Goal: Task Accomplishment & Management: Check status

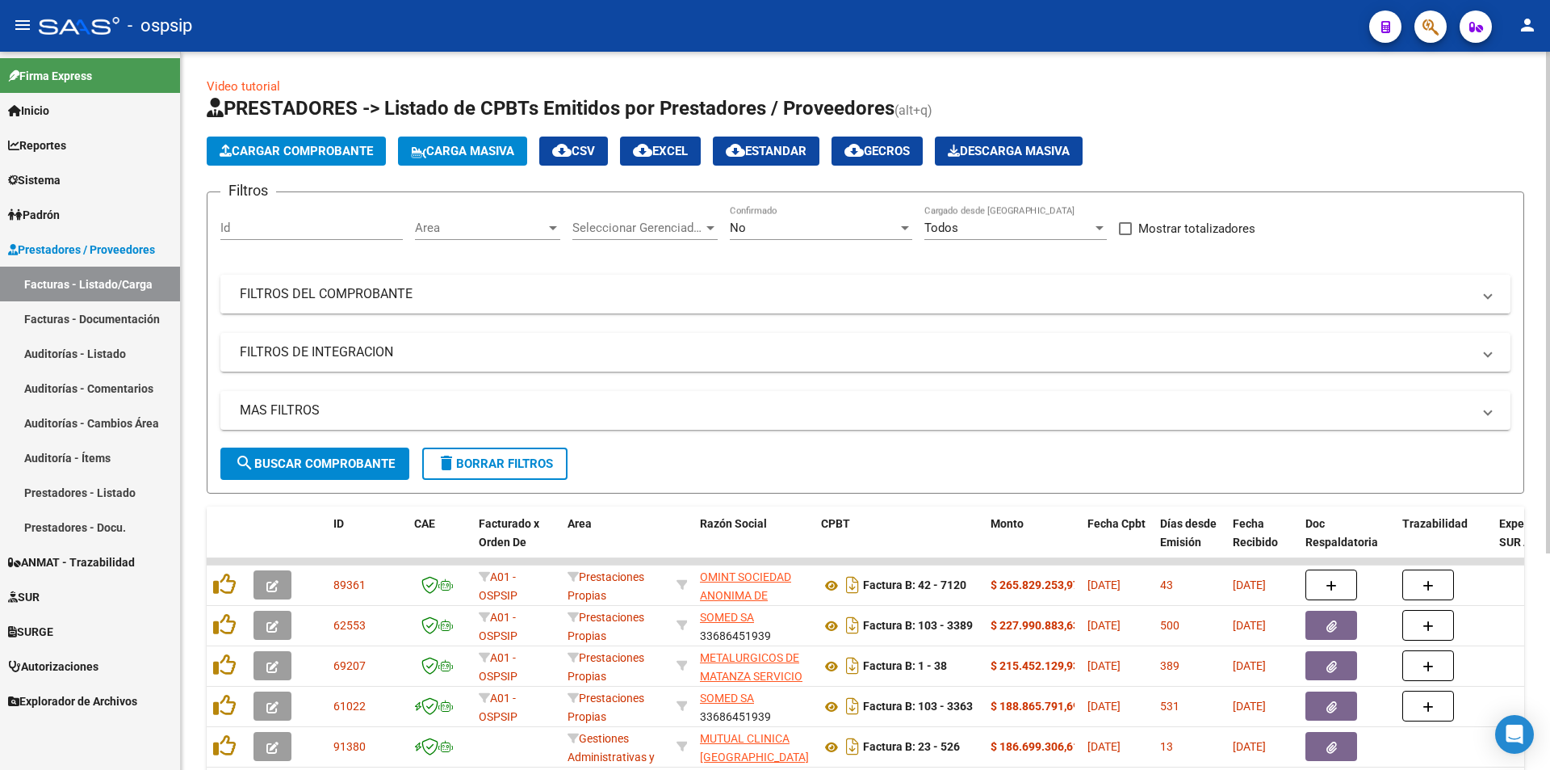
click at [557, 297] on mat-panel-title "FILTROS DEL COMPROBANTE" at bounding box center [856, 294] width 1232 height 18
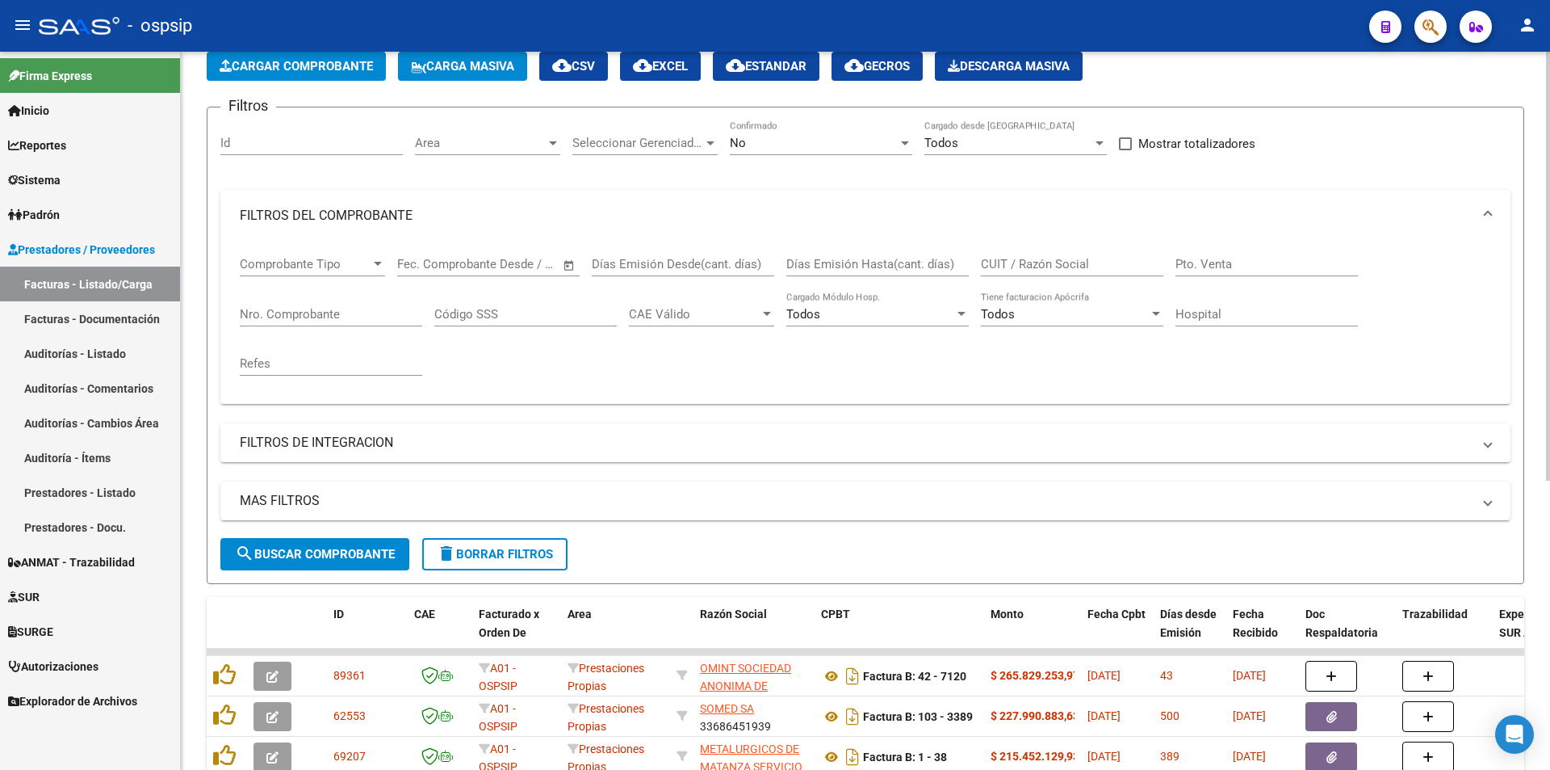
scroll to position [81, 0]
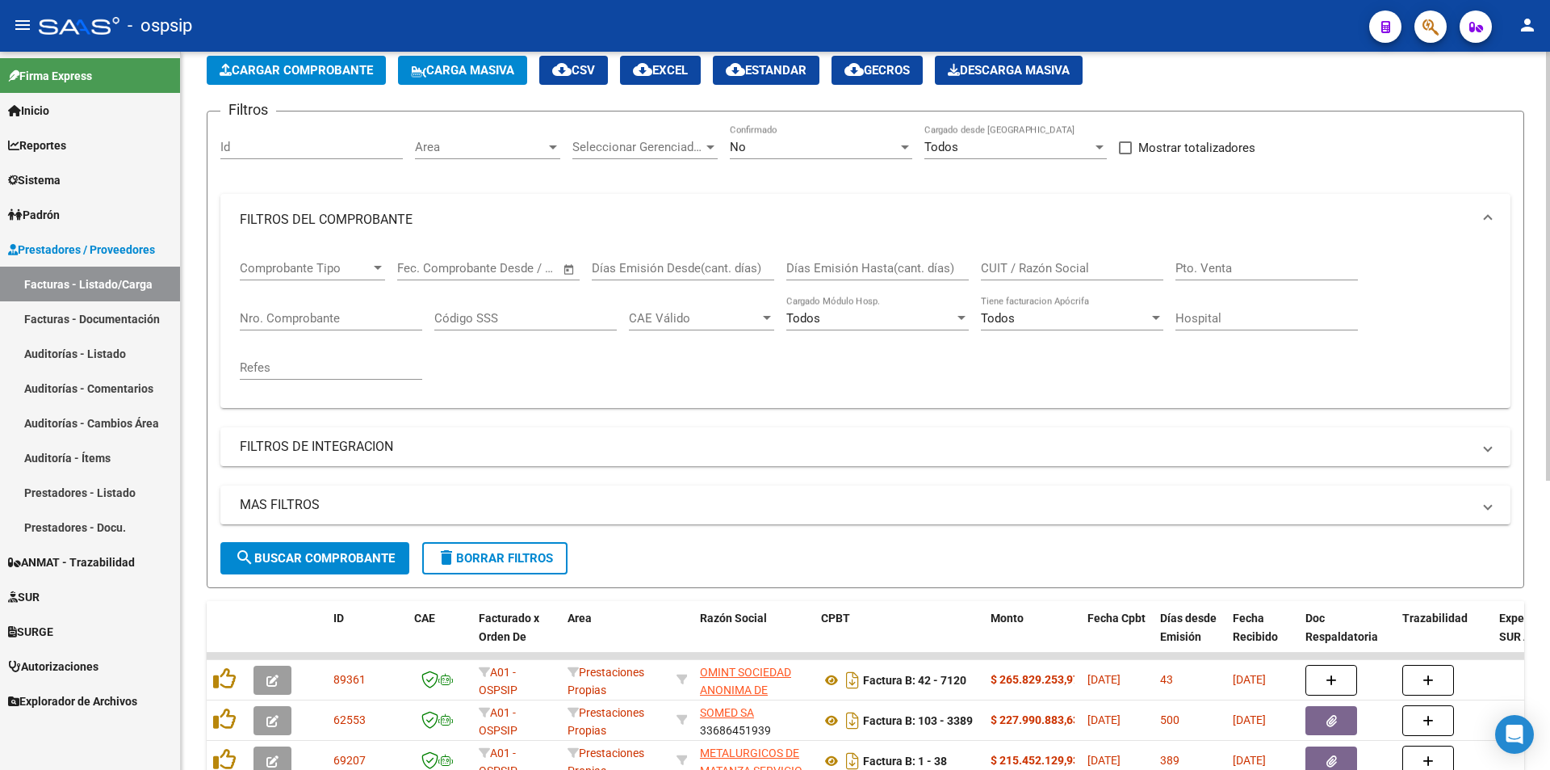
click at [1256, 262] on input "Pto. Venta" at bounding box center [1267, 268] width 182 height 15
type input "7"
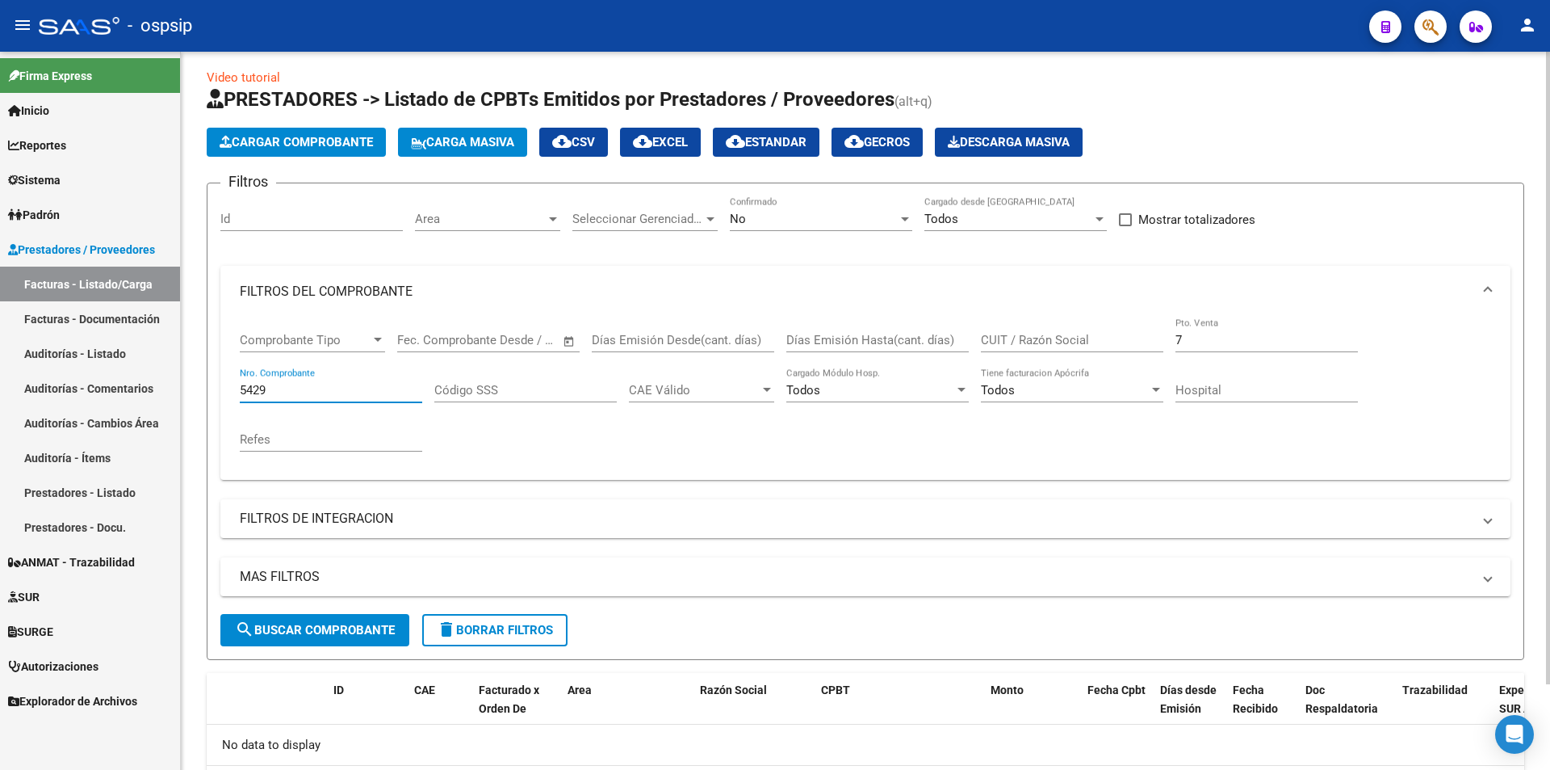
scroll to position [0, 0]
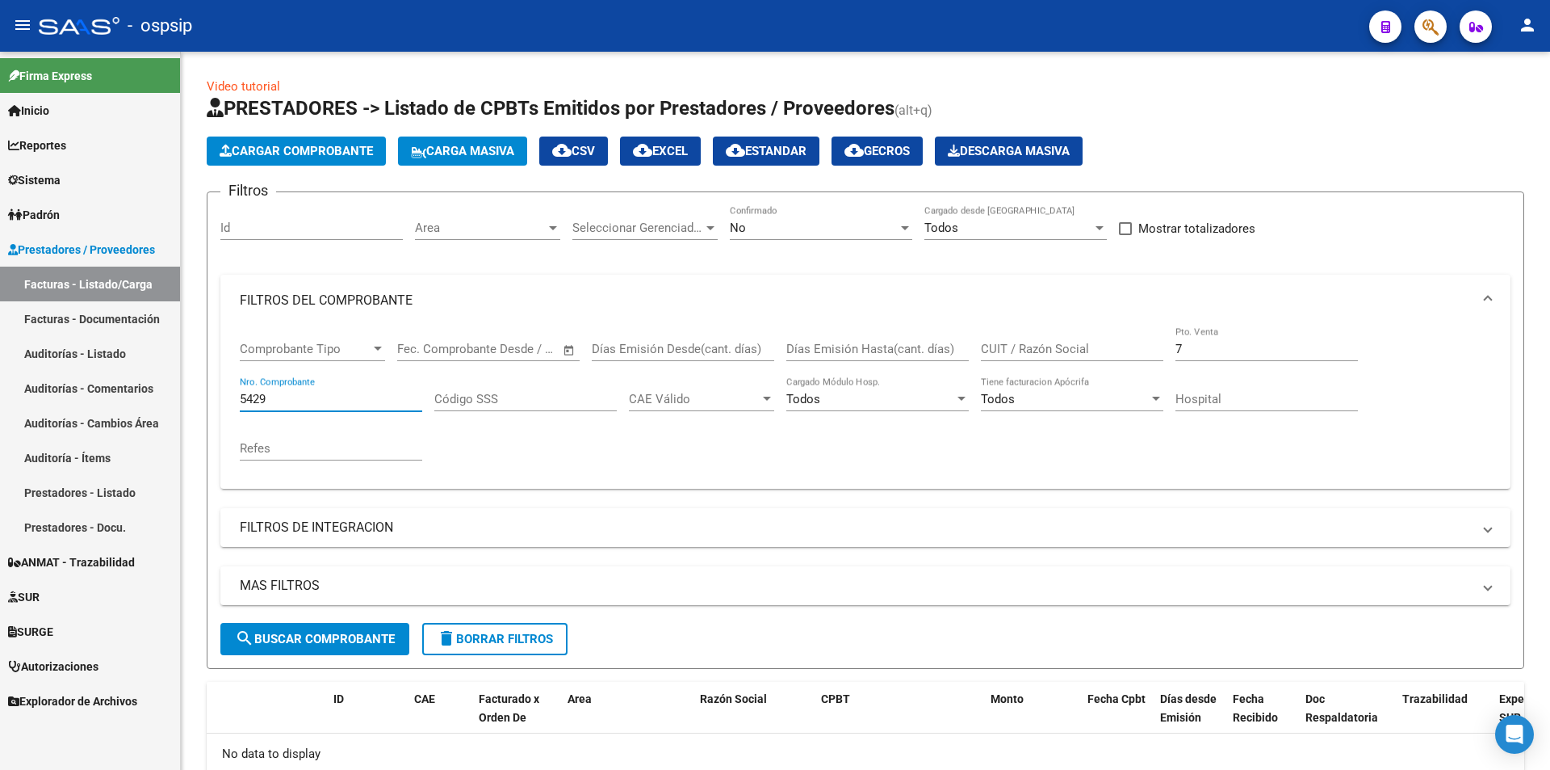
type input "5429"
click at [754, 224] on div "No" at bounding box center [814, 227] width 168 height 15
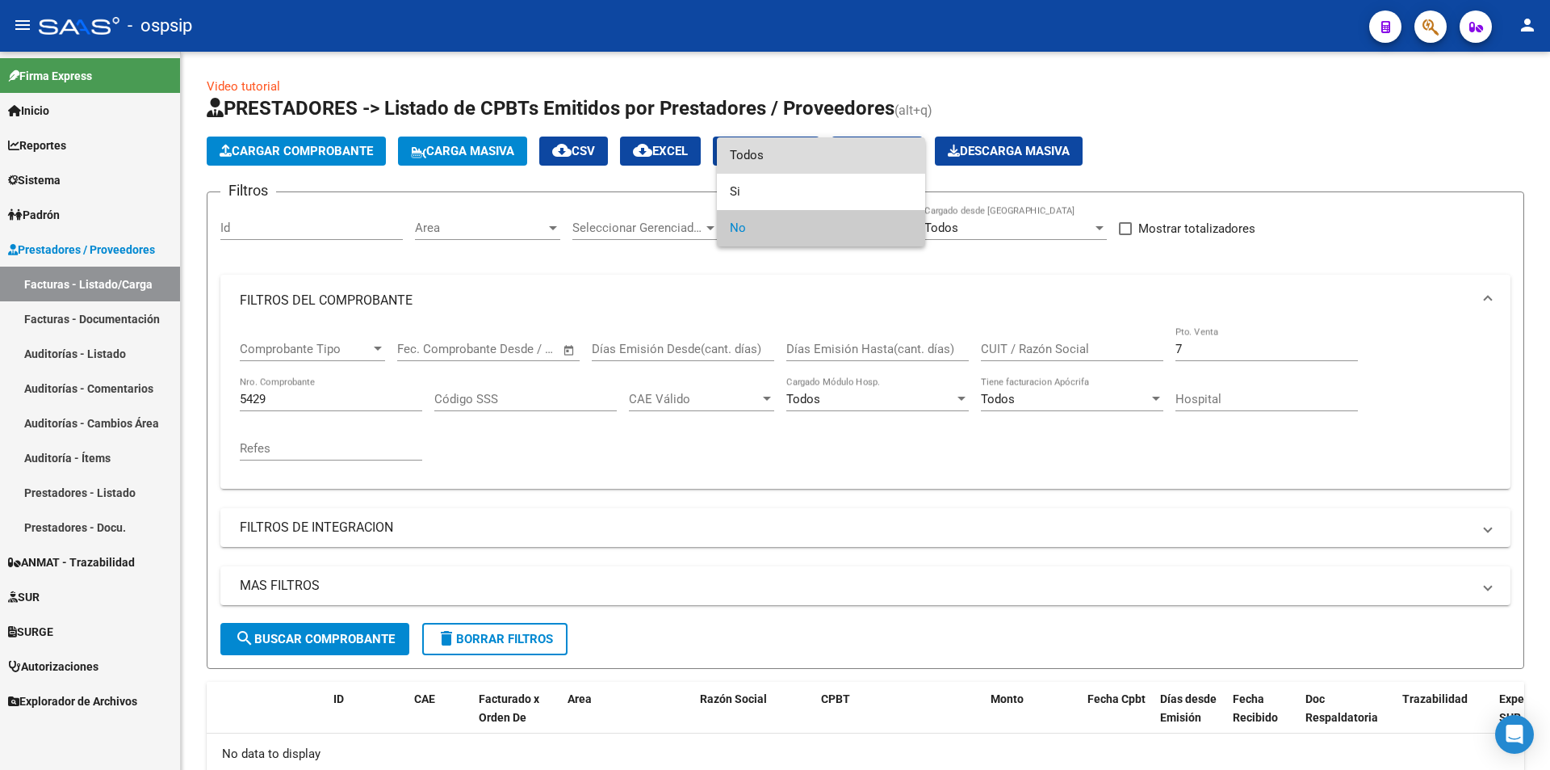
click at [805, 157] on span "Todos" at bounding box center [821, 155] width 182 height 36
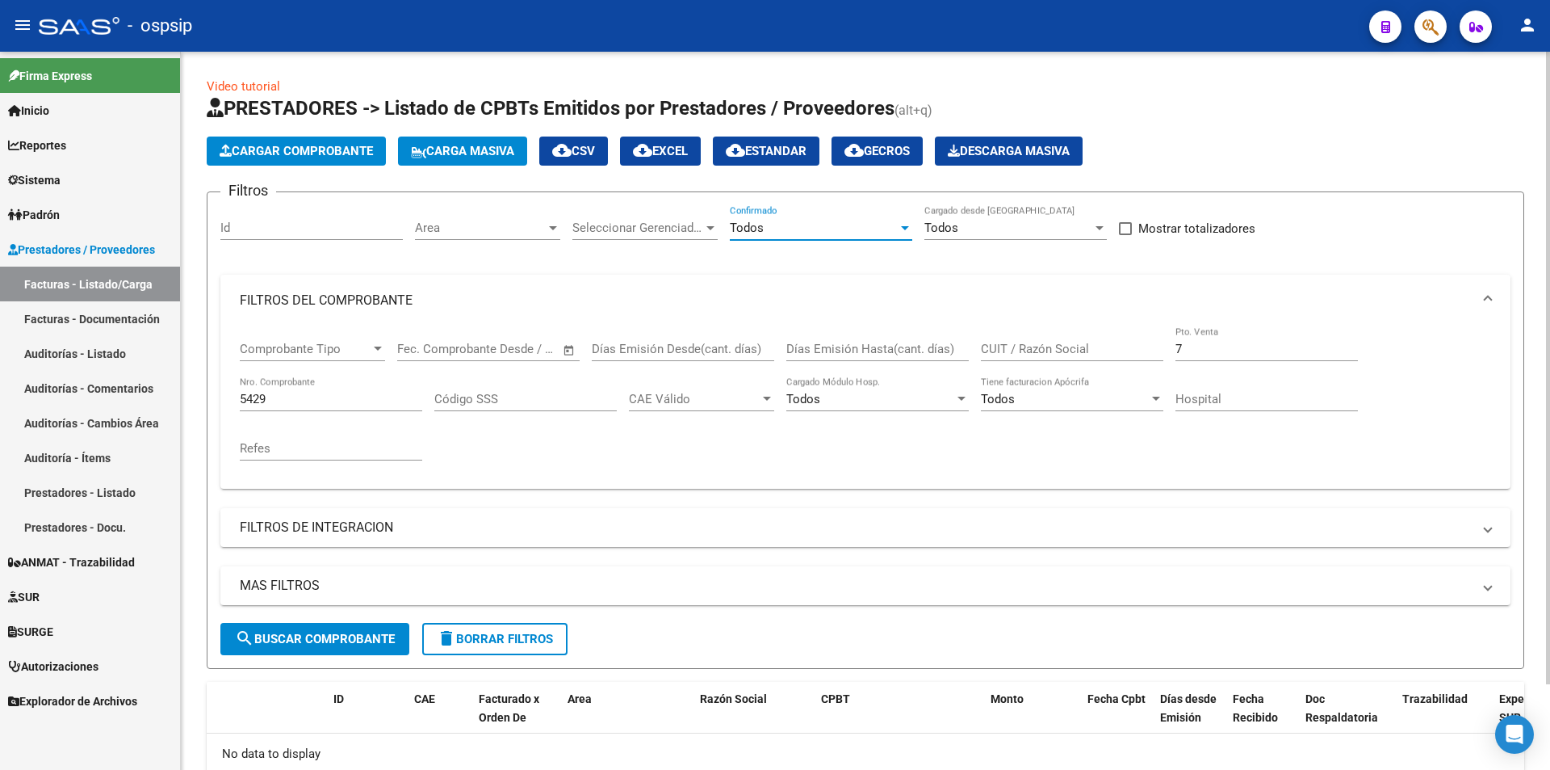
click at [364, 388] on div "5429 Nro. Comprobante" at bounding box center [331, 393] width 182 height 35
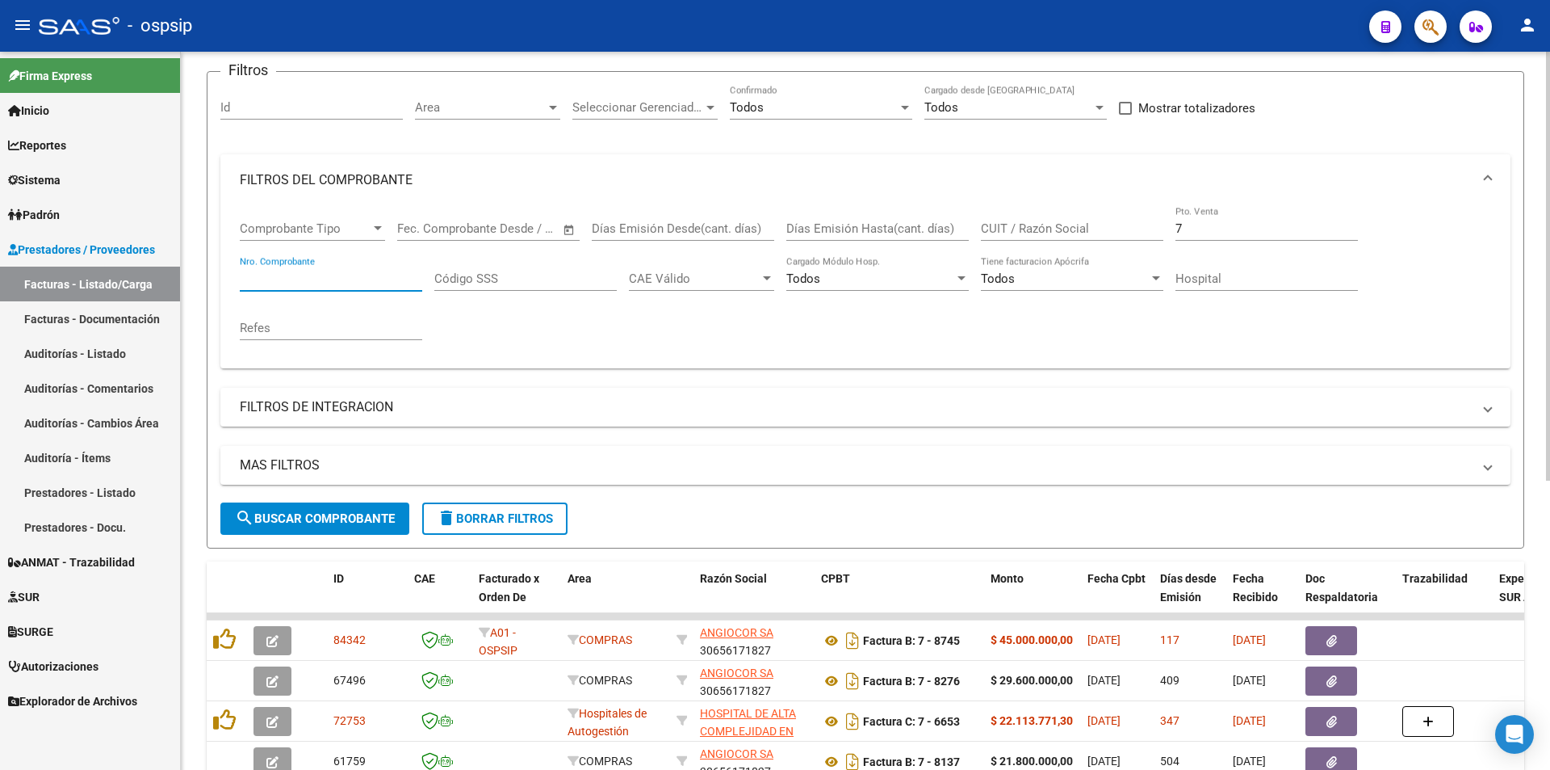
scroll to position [81, 0]
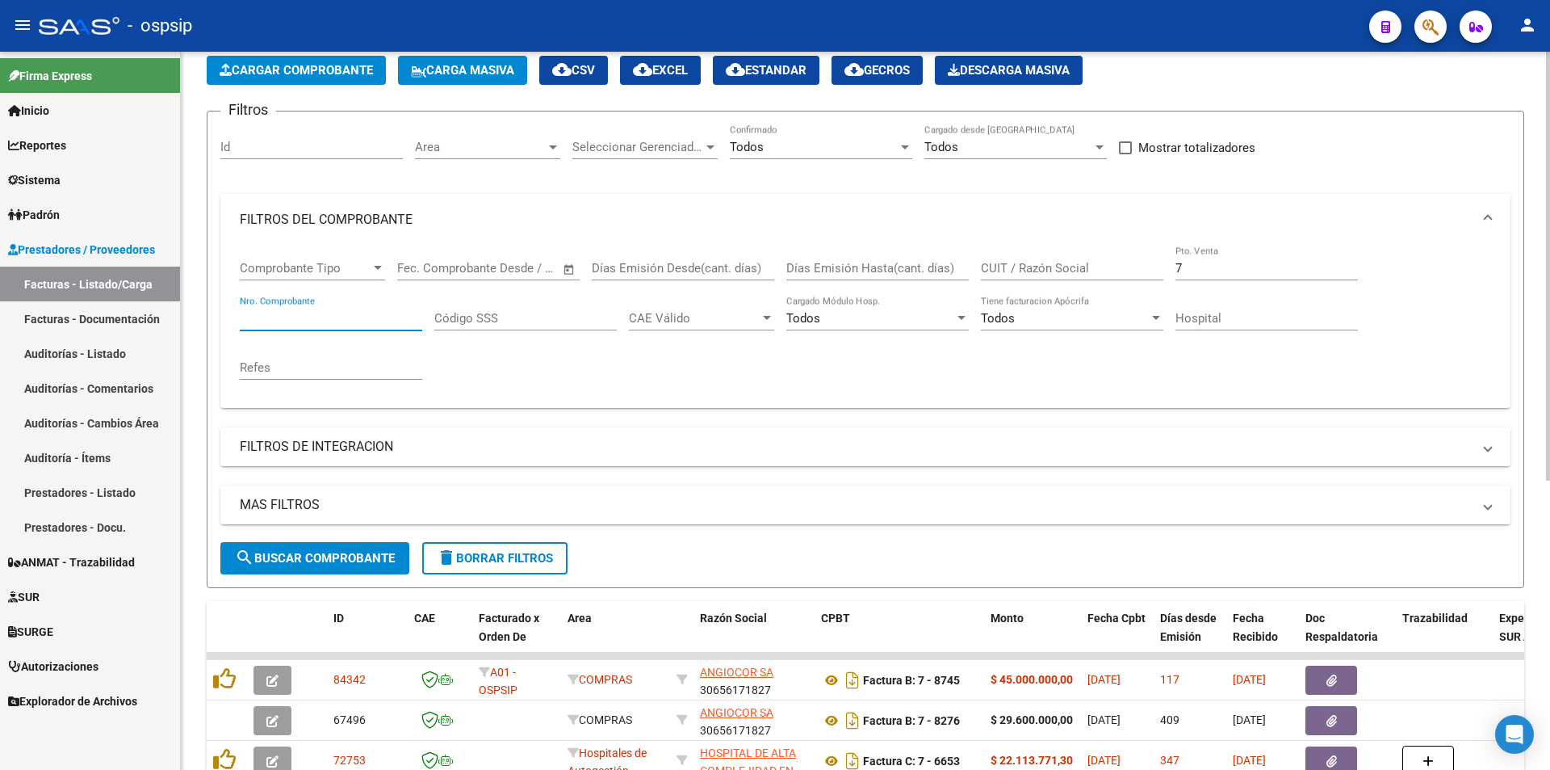
click at [367, 304] on div "Nro. Comprobante" at bounding box center [331, 313] width 182 height 35
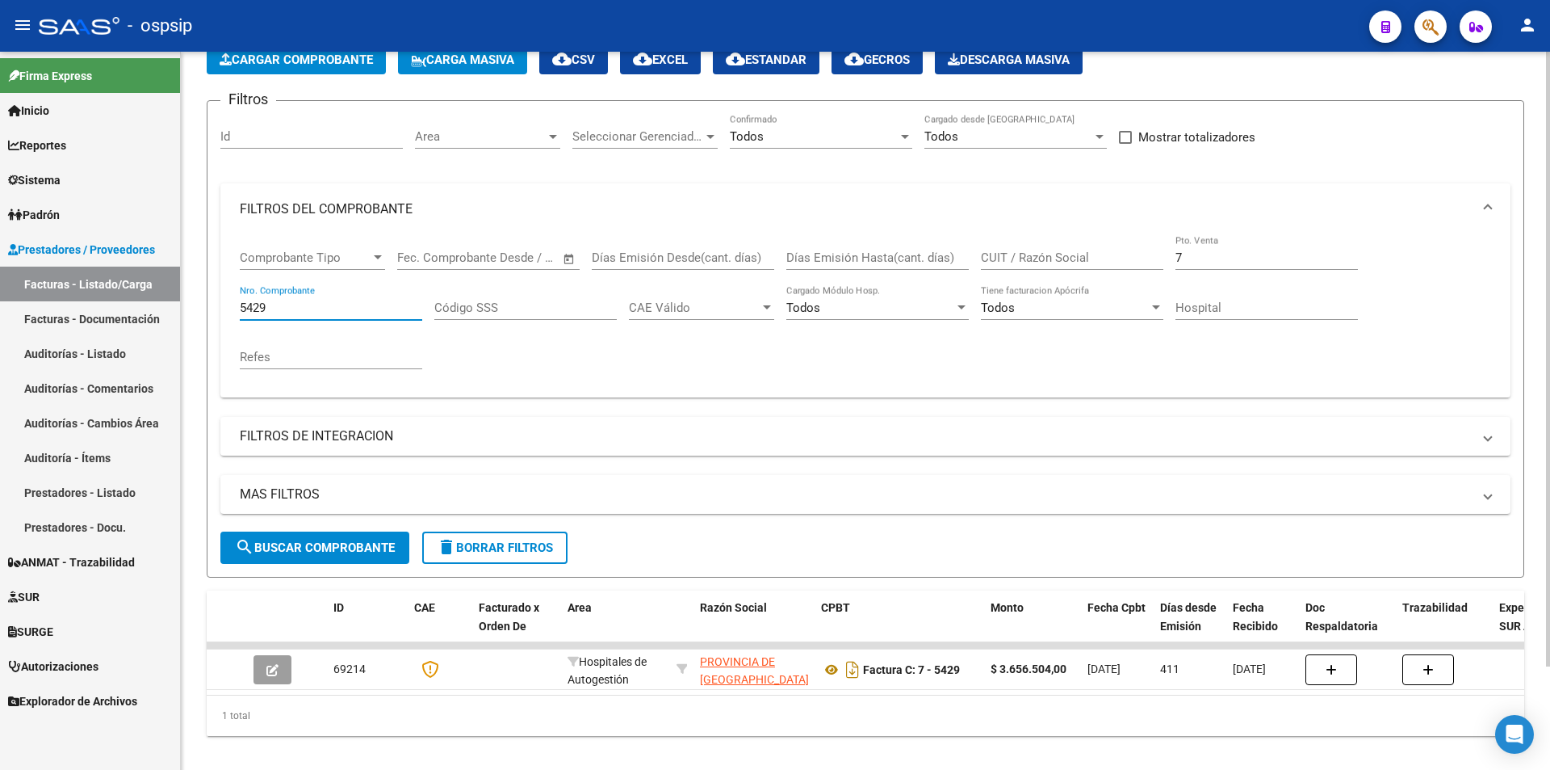
scroll to position [121, 0]
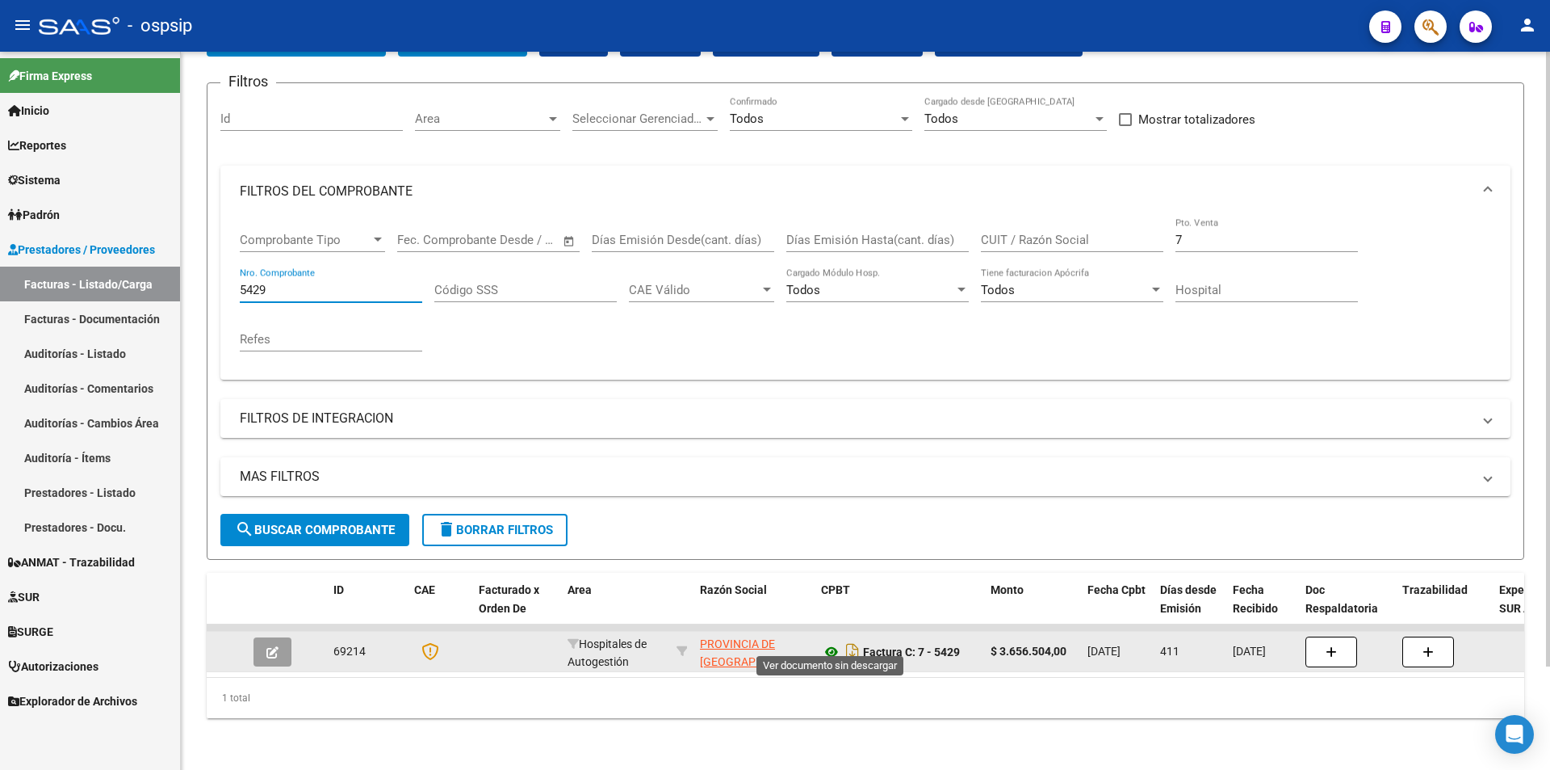
type input "5429"
click at [828, 642] on icon at bounding box center [831, 651] width 21 height 19
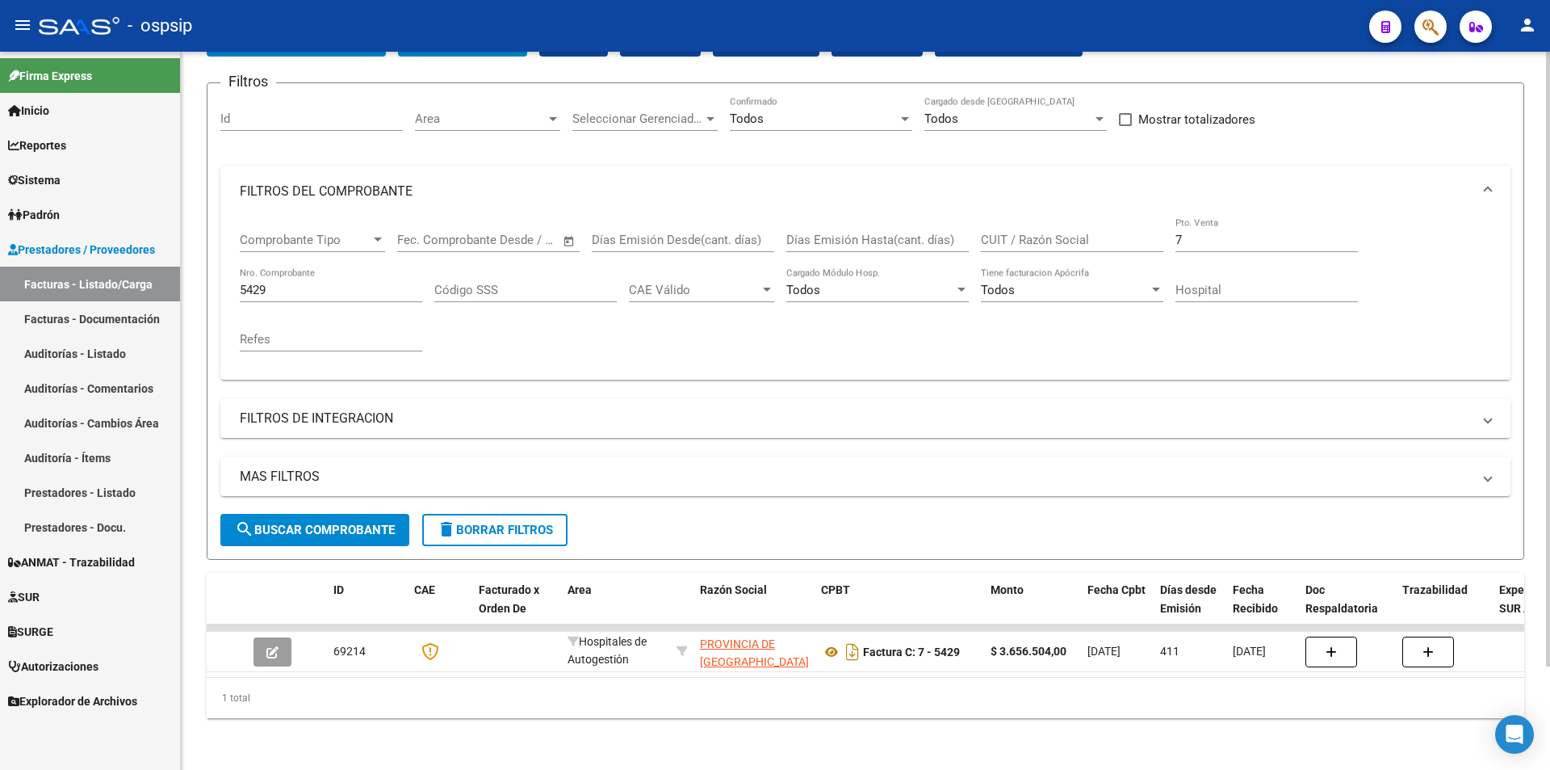
click at [627, 679] on div "1 total" at bounding box center [866, 697] width 1318 height 40
drag, startPoint x: 543, startPoint y: 754, endPoint x: 539, endPoint y: 764, distance: 10.5
click at [543, 763] on div "Video tutorial PRESTADORES -> Listado de CPBTs Emitidos por Prestadores / Prove…" at bounding box center [865, 356] width 1369 height 827
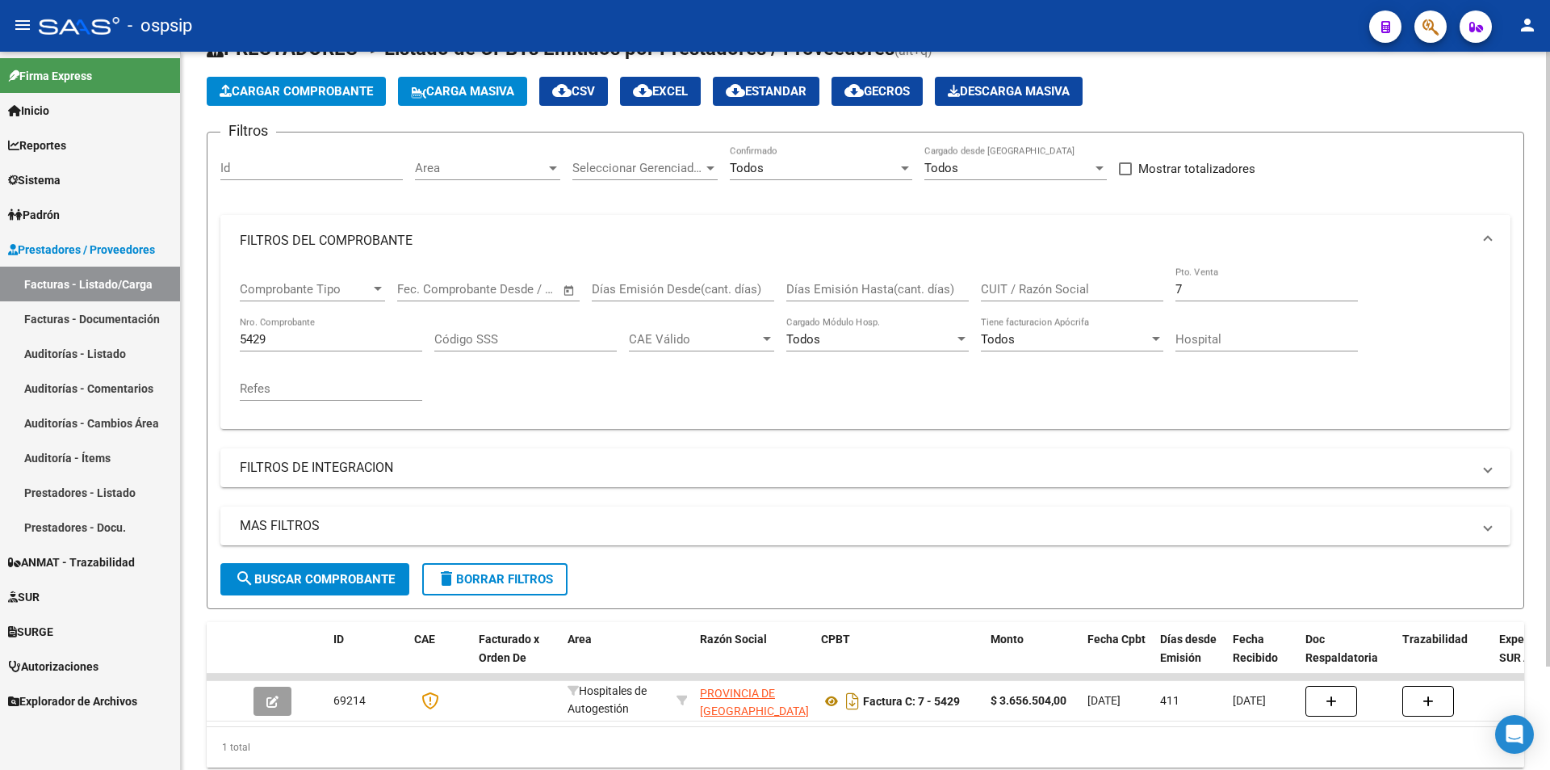
scroll to position [0, 0]
